Goal: Task Accomplishment & Management: Manage account settings

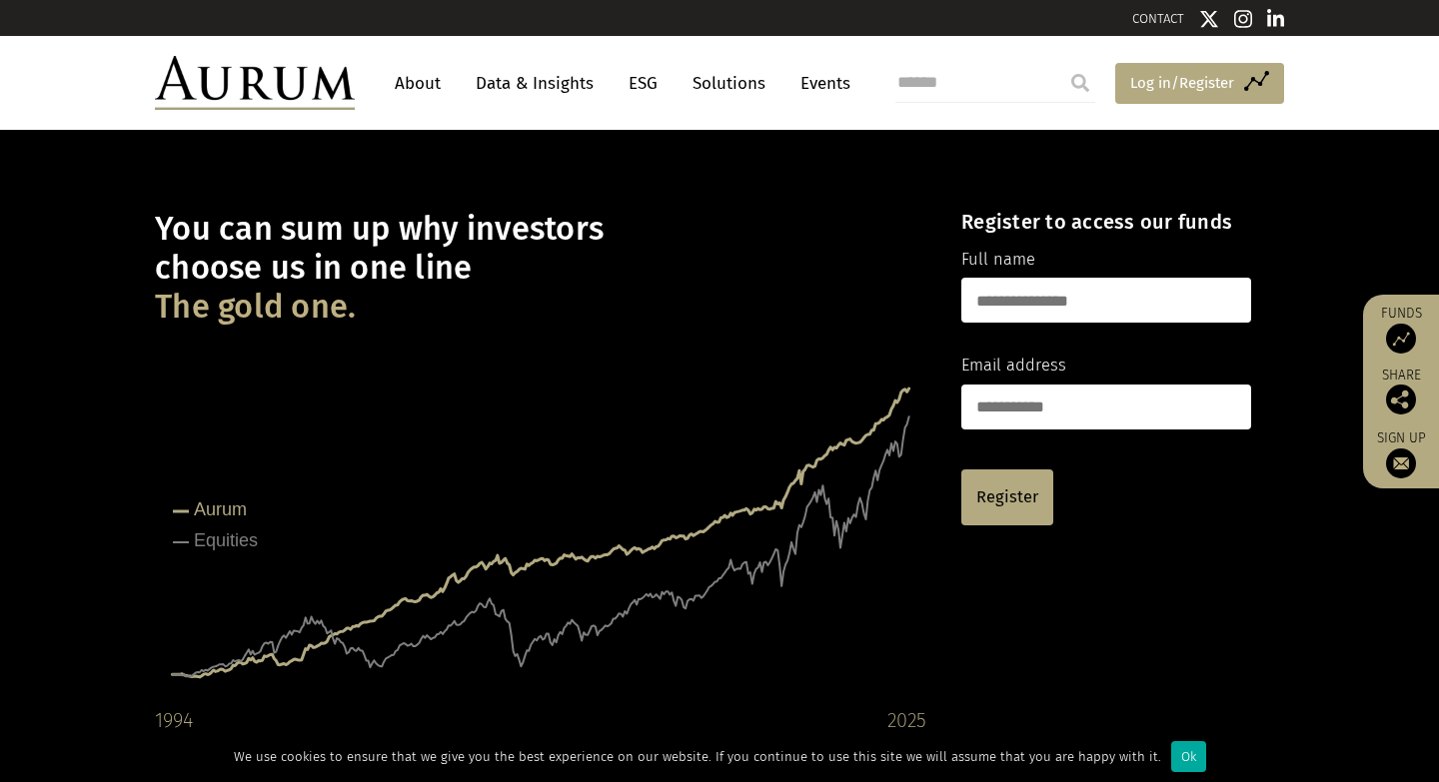
click at [1201, 77] on span "Log in/Register" at bounding box center [1182, 83] width 104 height 24
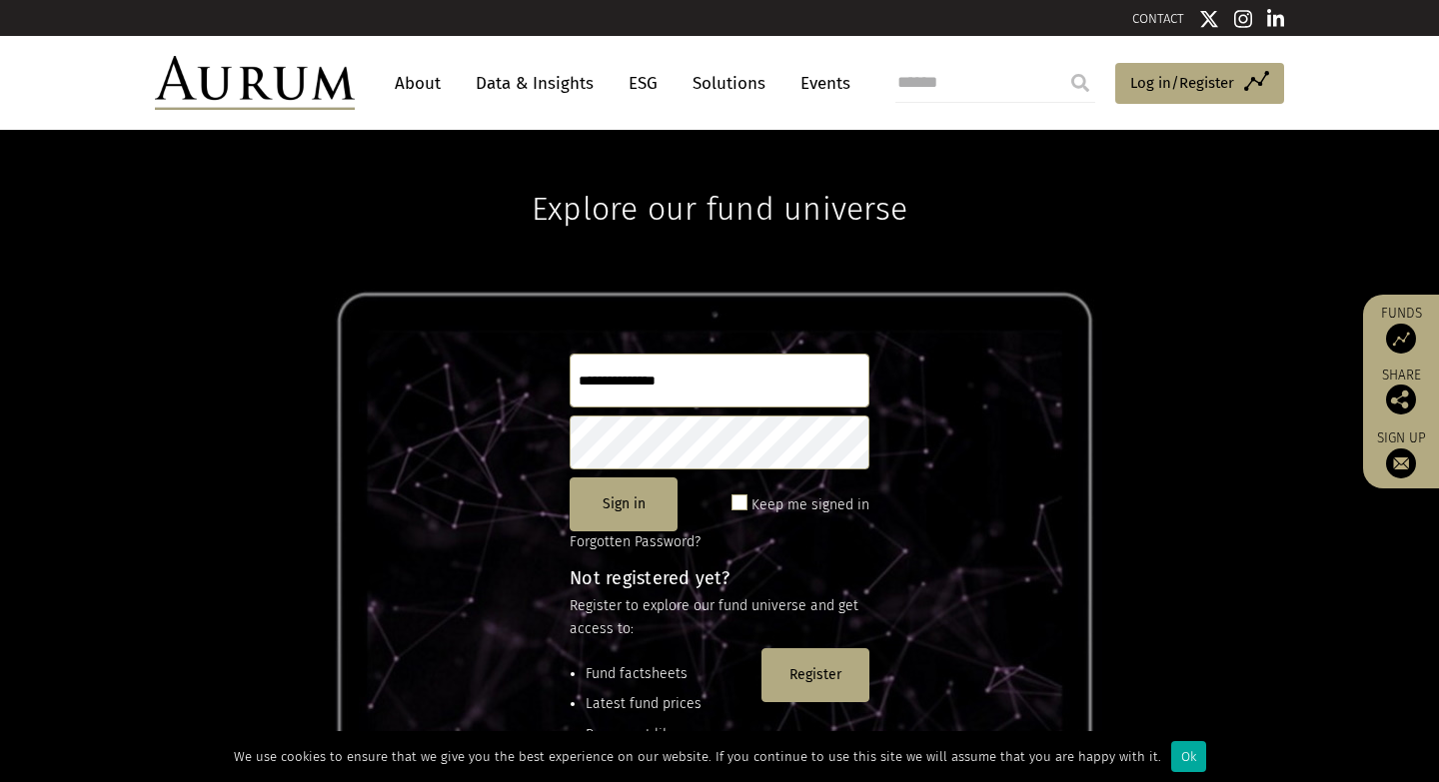
click at [625, 388] on input "text" at bounding box center [720, 381] width 300 height 54
type input "**********"
click at [633, 503] on button "Sign in" at bounding box center [624, 505] width 108 height 54
